Goal: Transaction & Acquisition: Purchase product/service

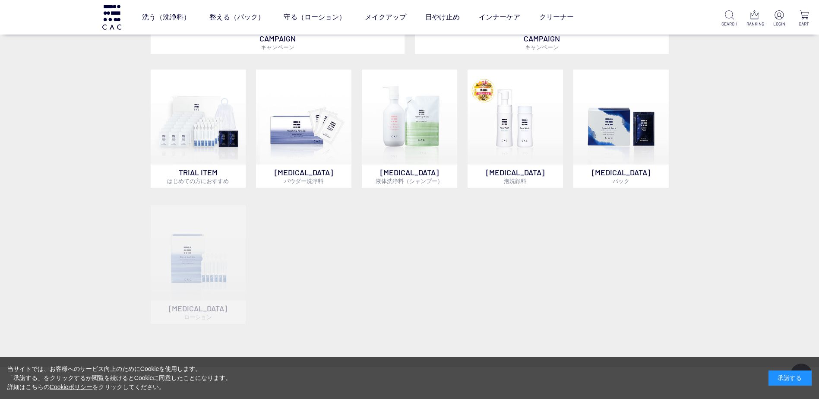
scroll to position [691, 0]
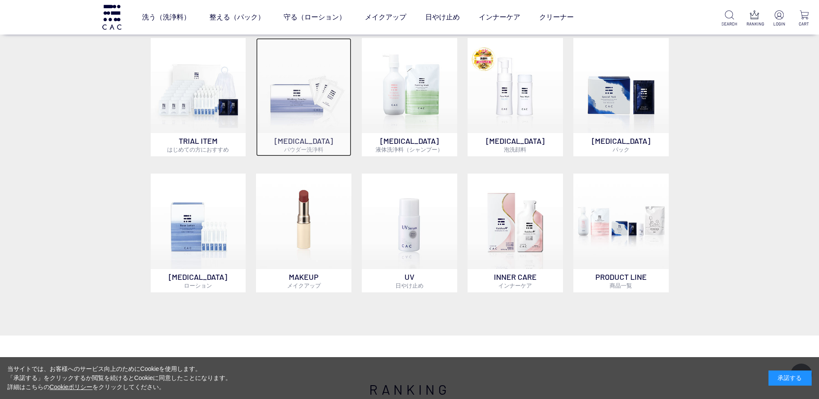
click at [309, 129] on img at bounding box center [303, 85] width 95 height 95
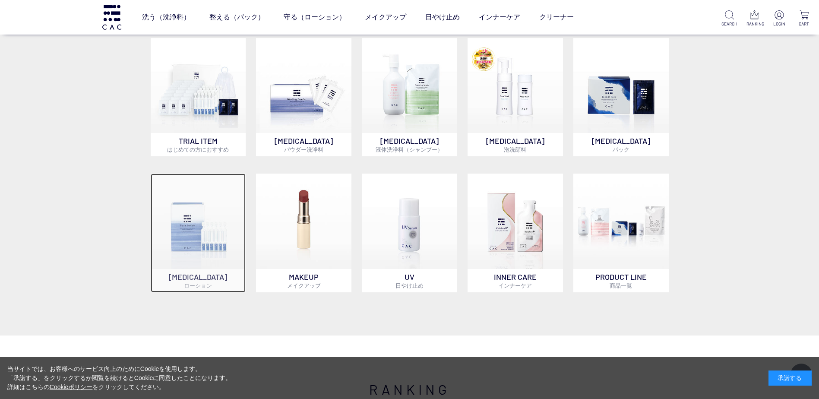
click at [220, 242] on img at bounding box center [198, 220] width 95 height 95
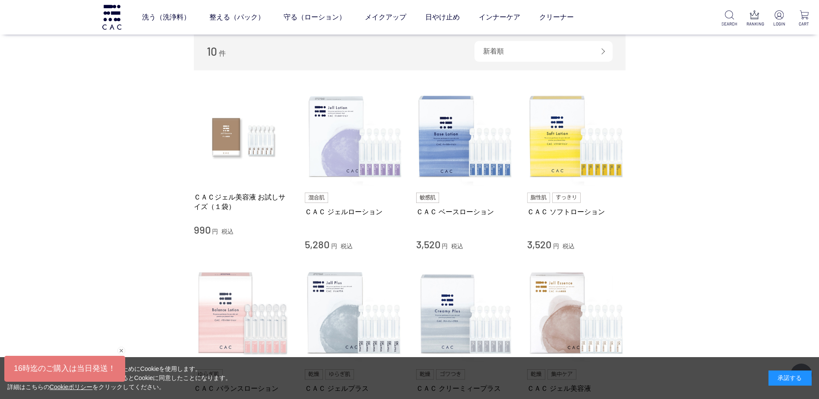
scroll to position [86, 0]
